Goal: Transaction & Acquisition: Obtain resource

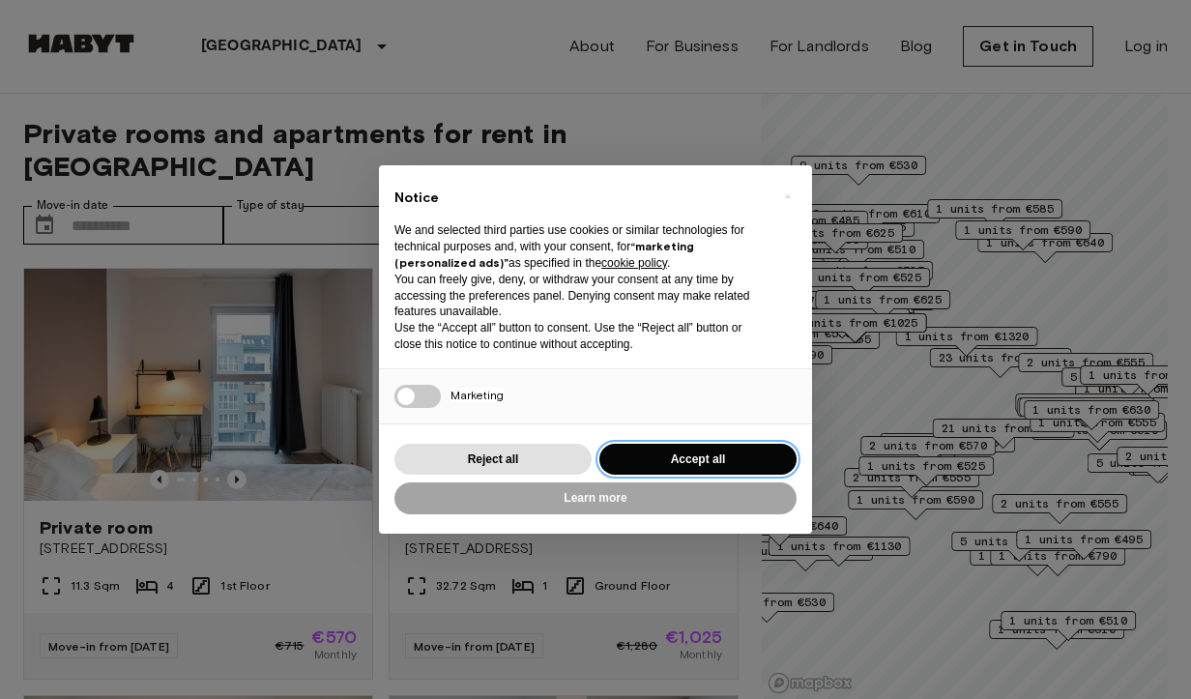
click at [700, 459] on button "Accept all" at bounding box center [697, 460] width 197 height 32
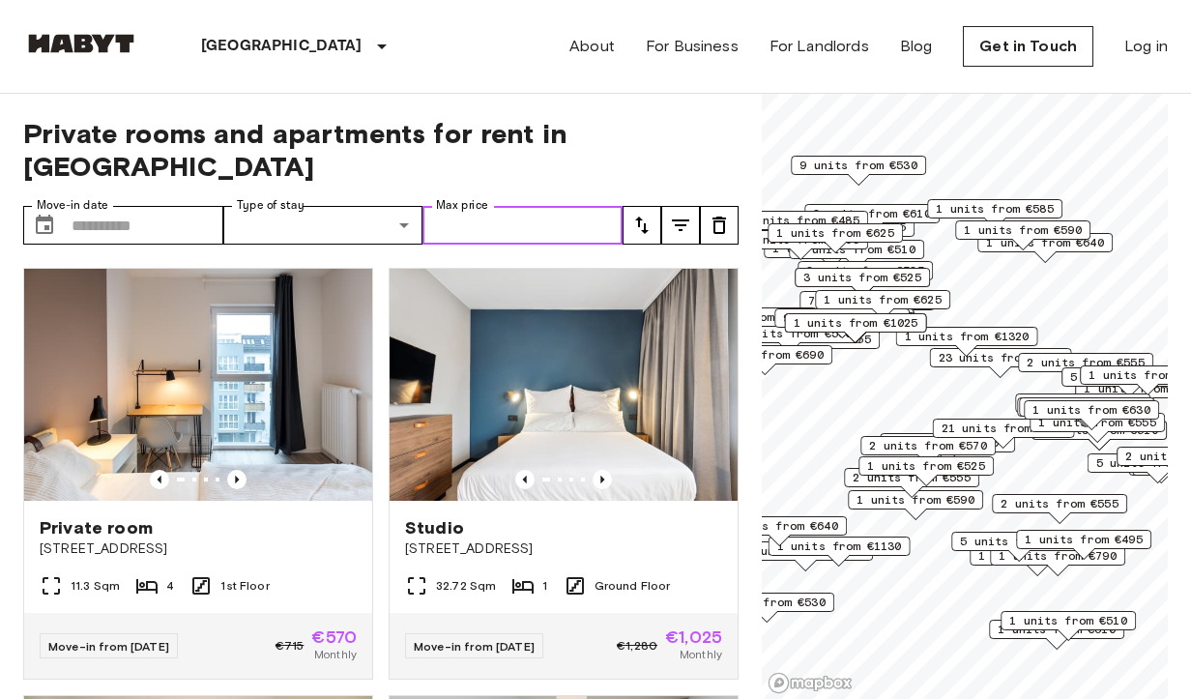
click at [473, 206] on input "Max price" at bounding box center [523, 225] width 200 height 39
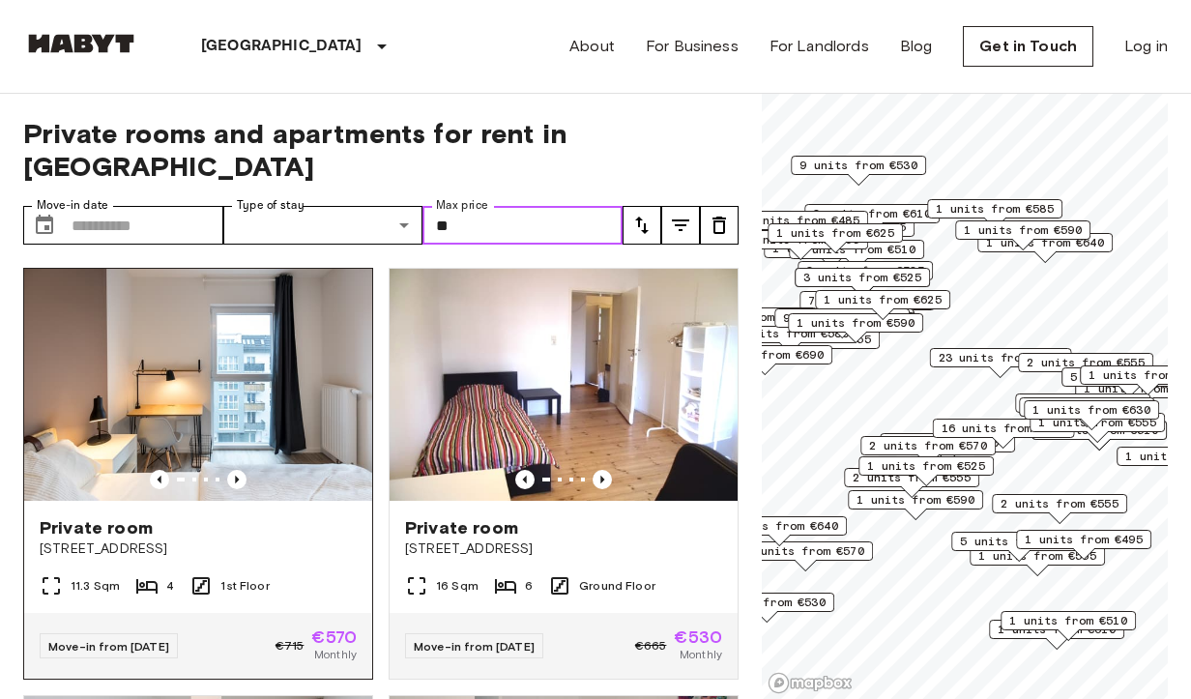
type input "*"
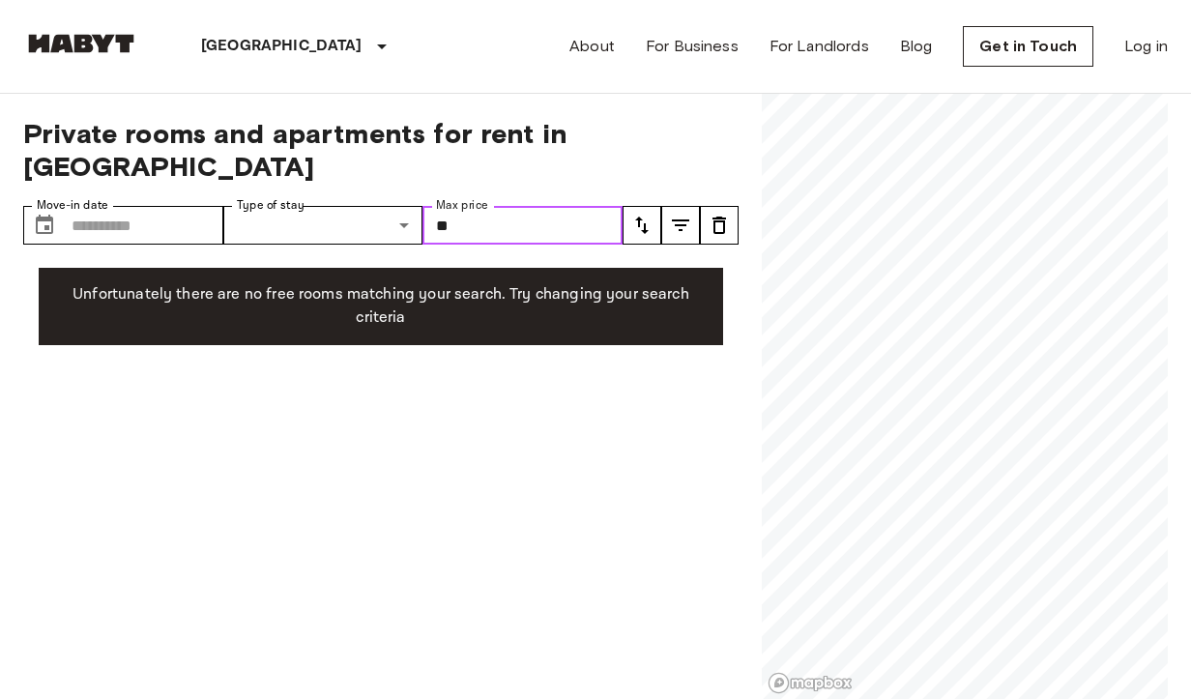
type input "*"
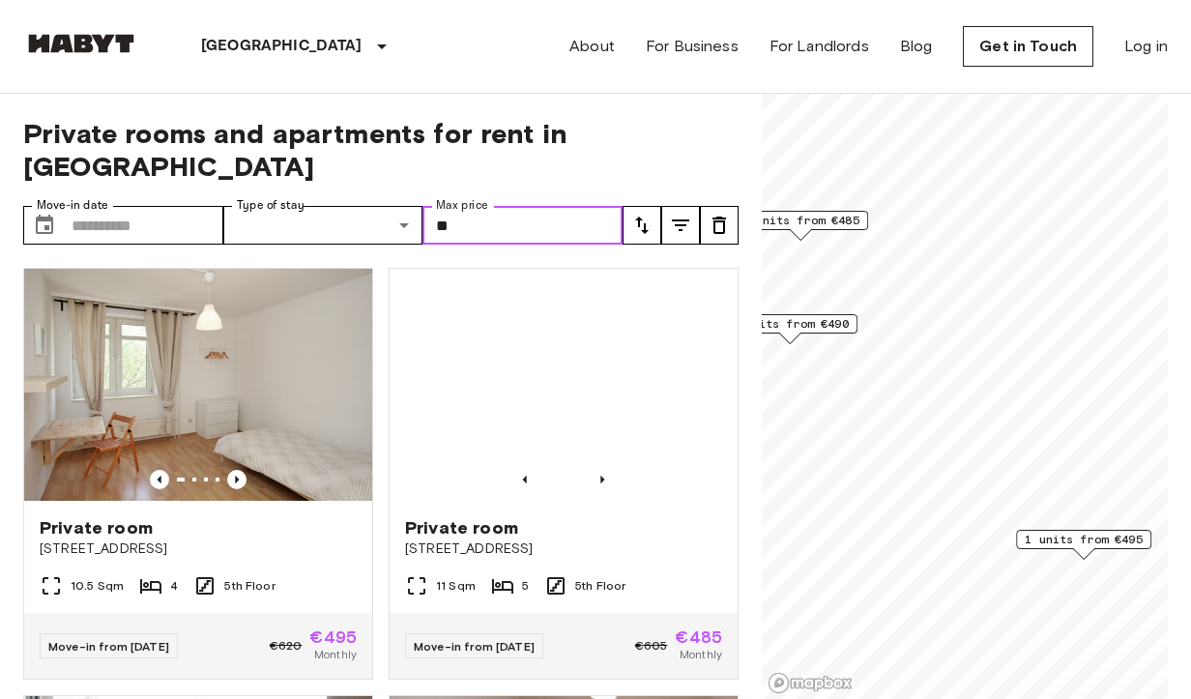
type input "*"
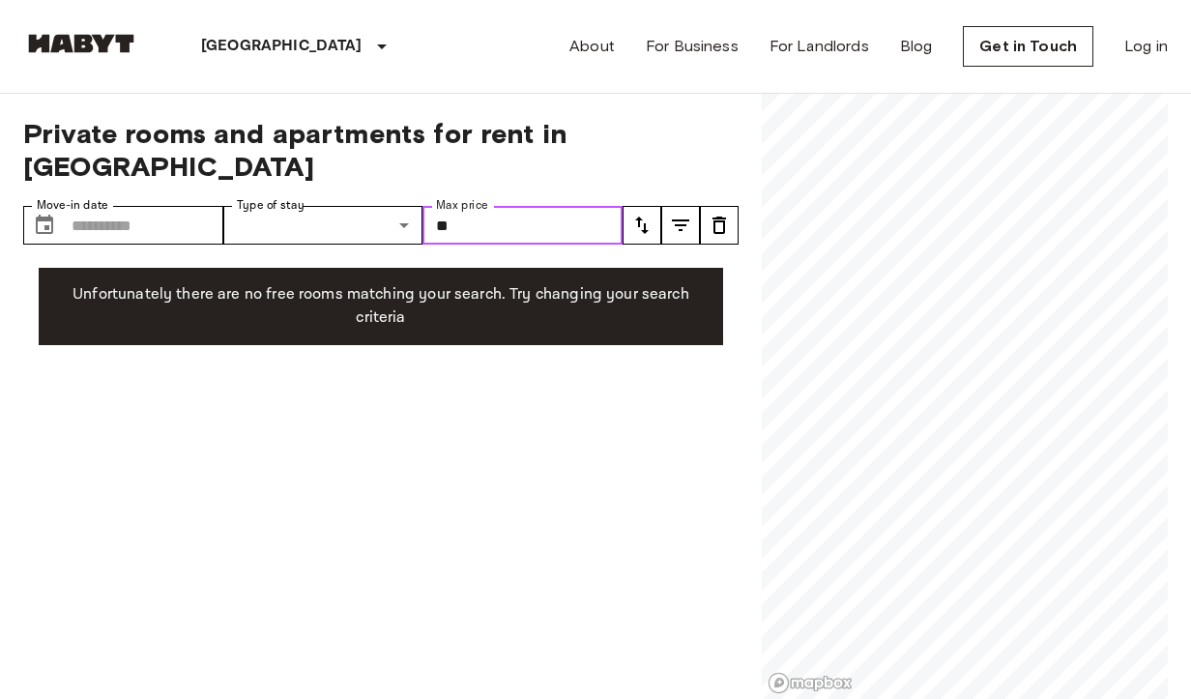
type input "*"
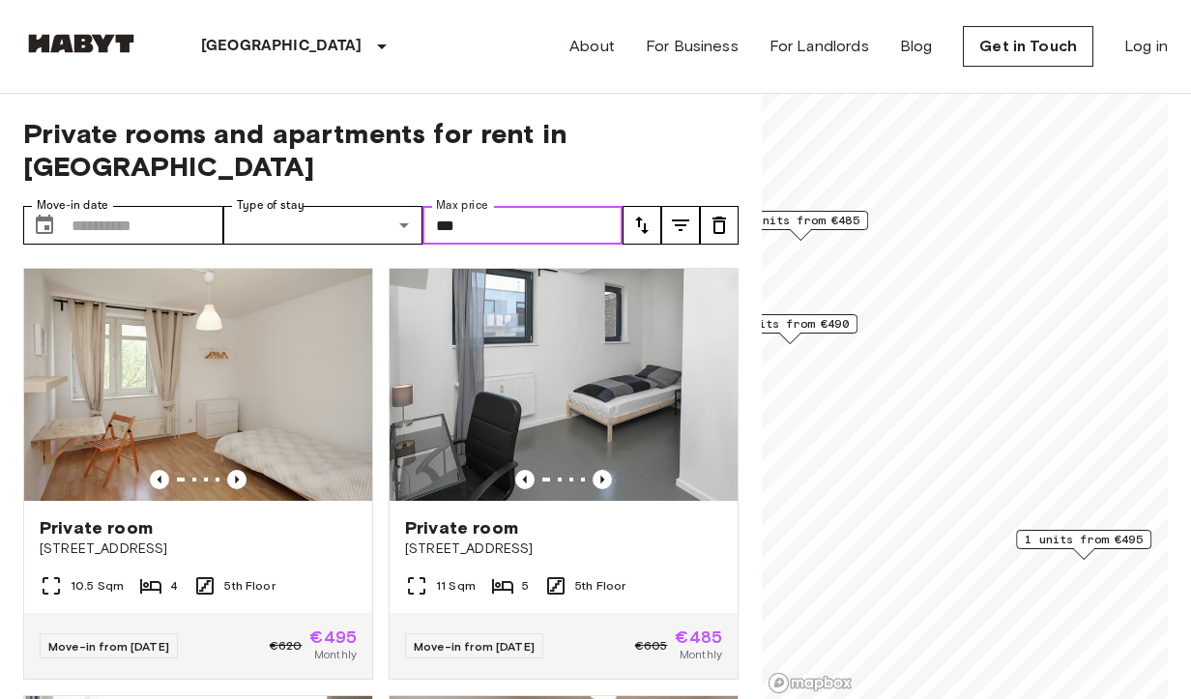
type input "***"
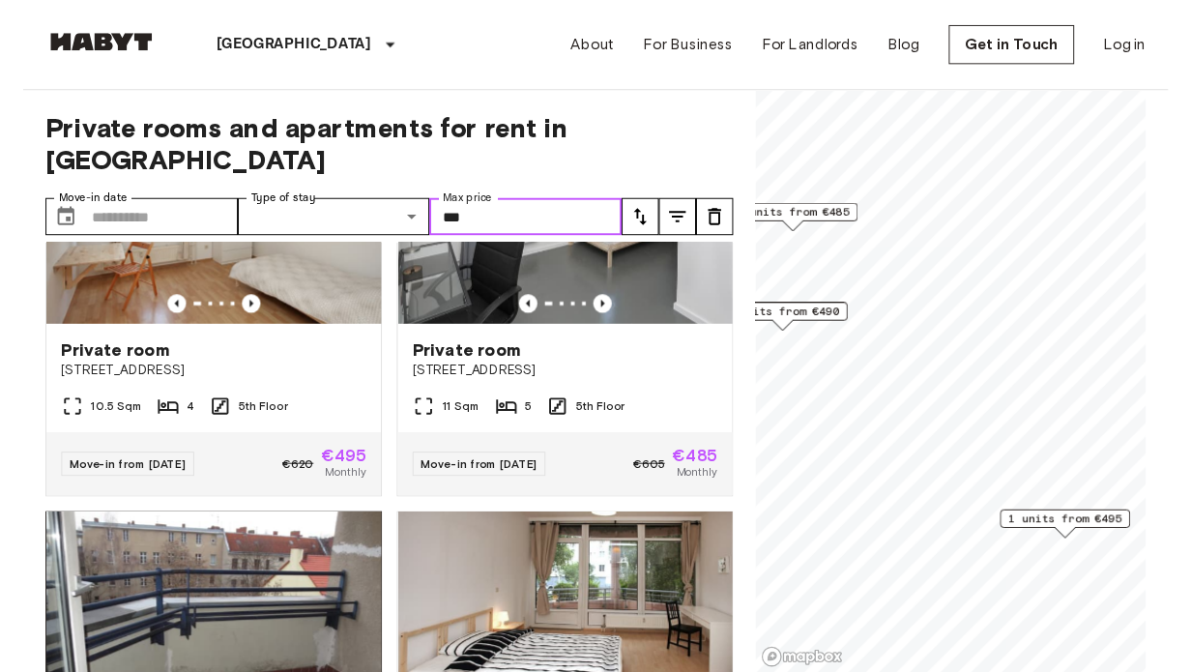
scroll to position [39, 0]
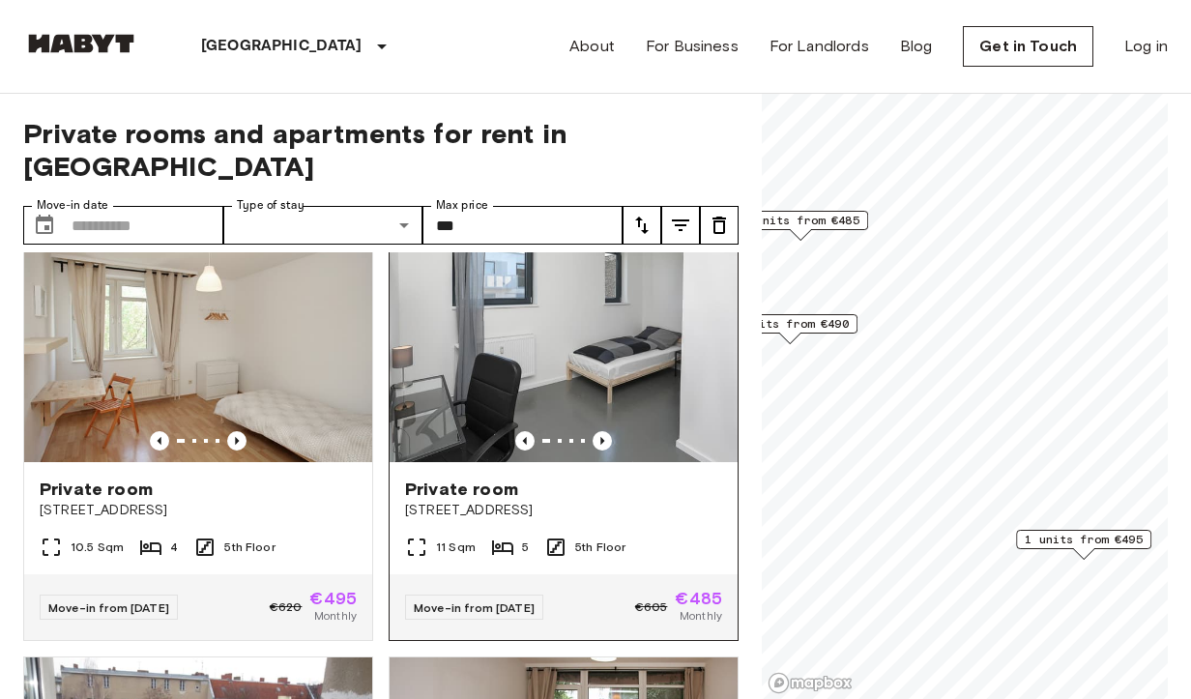
click at [504, 478] on span "Private room" at bounding box center [461, 489] width 113 height 23
